Goal: Information Seeking & Learning: Learn about a topic

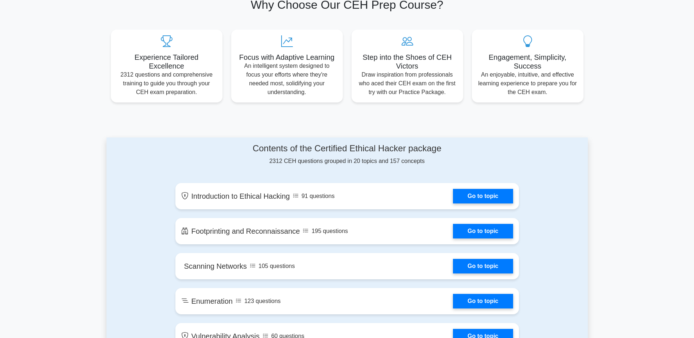
scroll to position [260, 0]
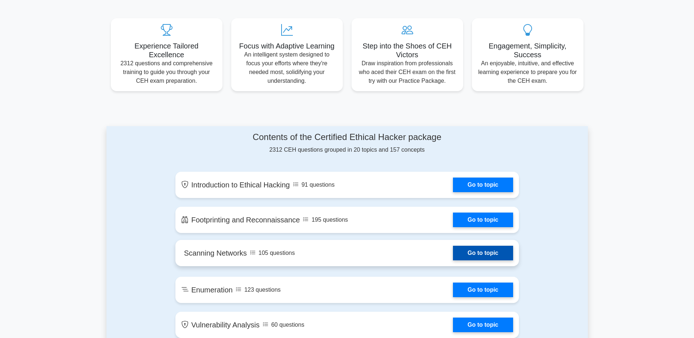
click at [490, 253] on link "Go to topic" at bounding box center [483, 253] width 60 height 15
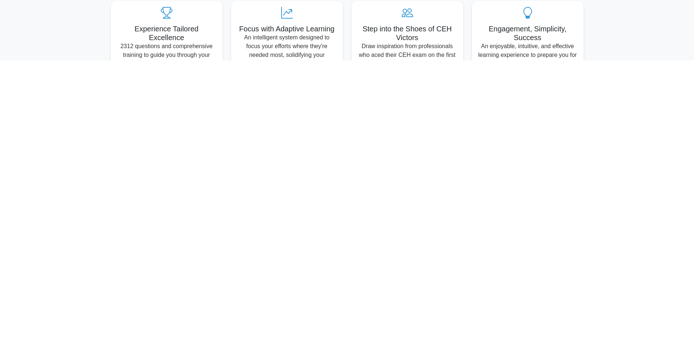
scroll to position [277, 0]
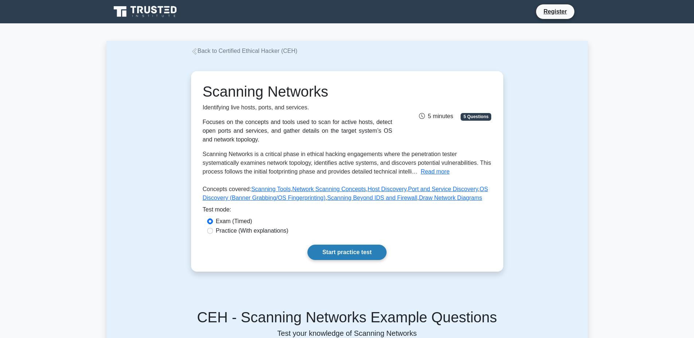
click at [349, 253] on link "Start practice test" at bounding box center [346, 252] width 79 height 15
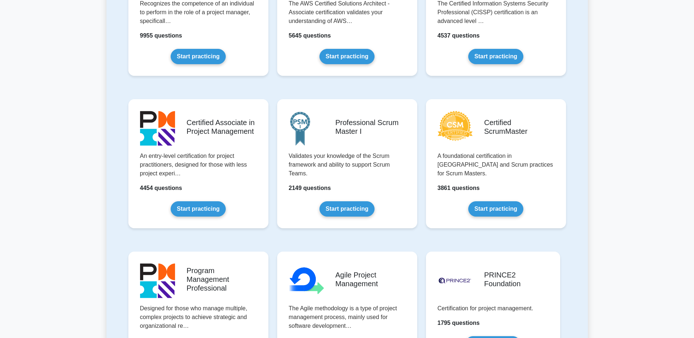
scroll to position [37, 0]
